Goal: Find specific page/section: Find specific page/section

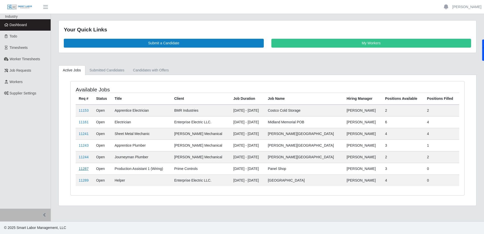
click at [83, 169] on link "11287" at bounding box center [84, 168] width 10 height 4
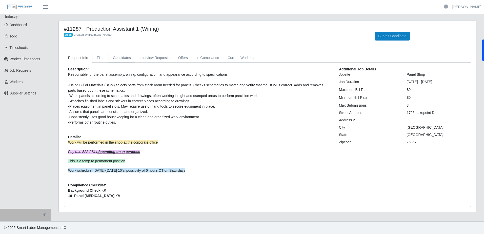
click at [124, 58] on link "Candidates" at bounding box center [122, 58] width 27 height 10
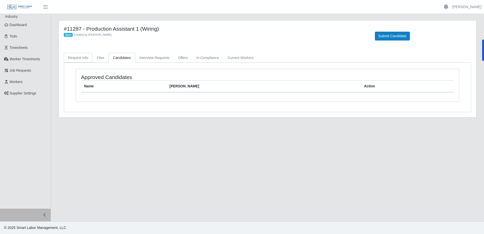
click at [83, 57] on link "Request Info" at bounding box center [78, 58] width 29 height 10
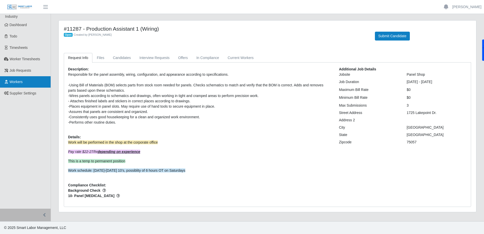
click at [29, 83] on link "Workers" at bounding box center [25, 81] width 51 height 11
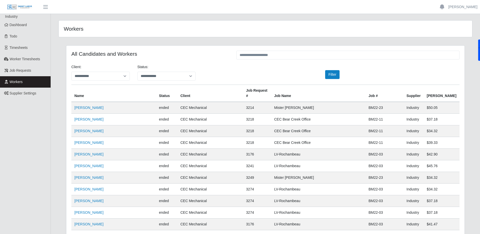
click at [181, 89] on th "Client" at bounding box center [210, 93] width 66 height 17
click at [180, 91] on th "Client" at bounding box center [210, 93] width 66 height 17
click at [329, 75] on button "Filter" at bounding box center [332, 74] width 14 height 9
click at [126, 74] on select "**********" at bounding box center [100, 76] width 58 height 9
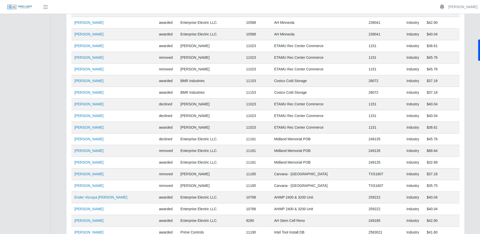
scroll to position [10828, 0]
